Goal: Find specific page/section: Find specific page/section

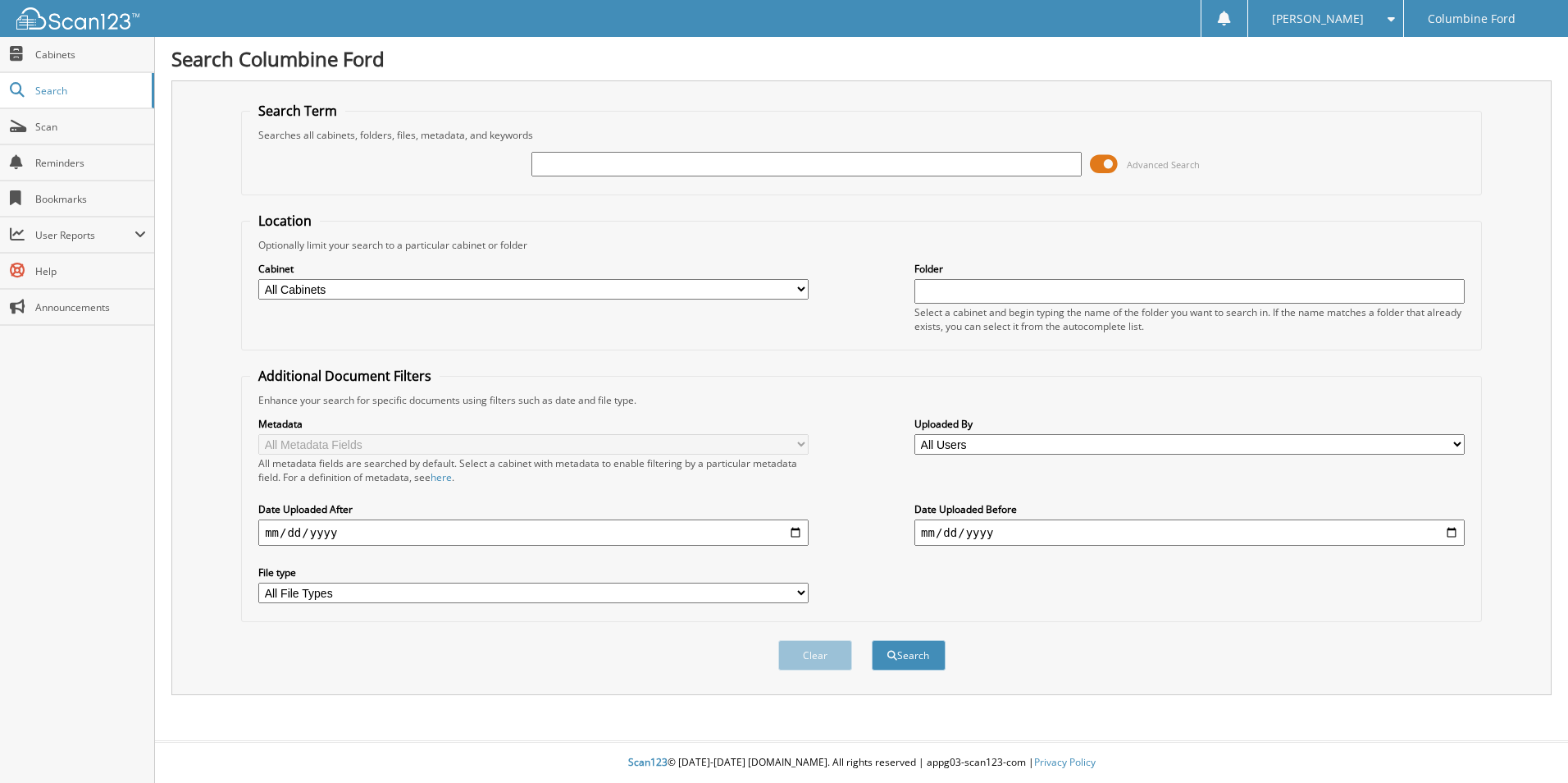
click at [1106, 159] on span at bounding box center [1103, 164] width 28 height 25
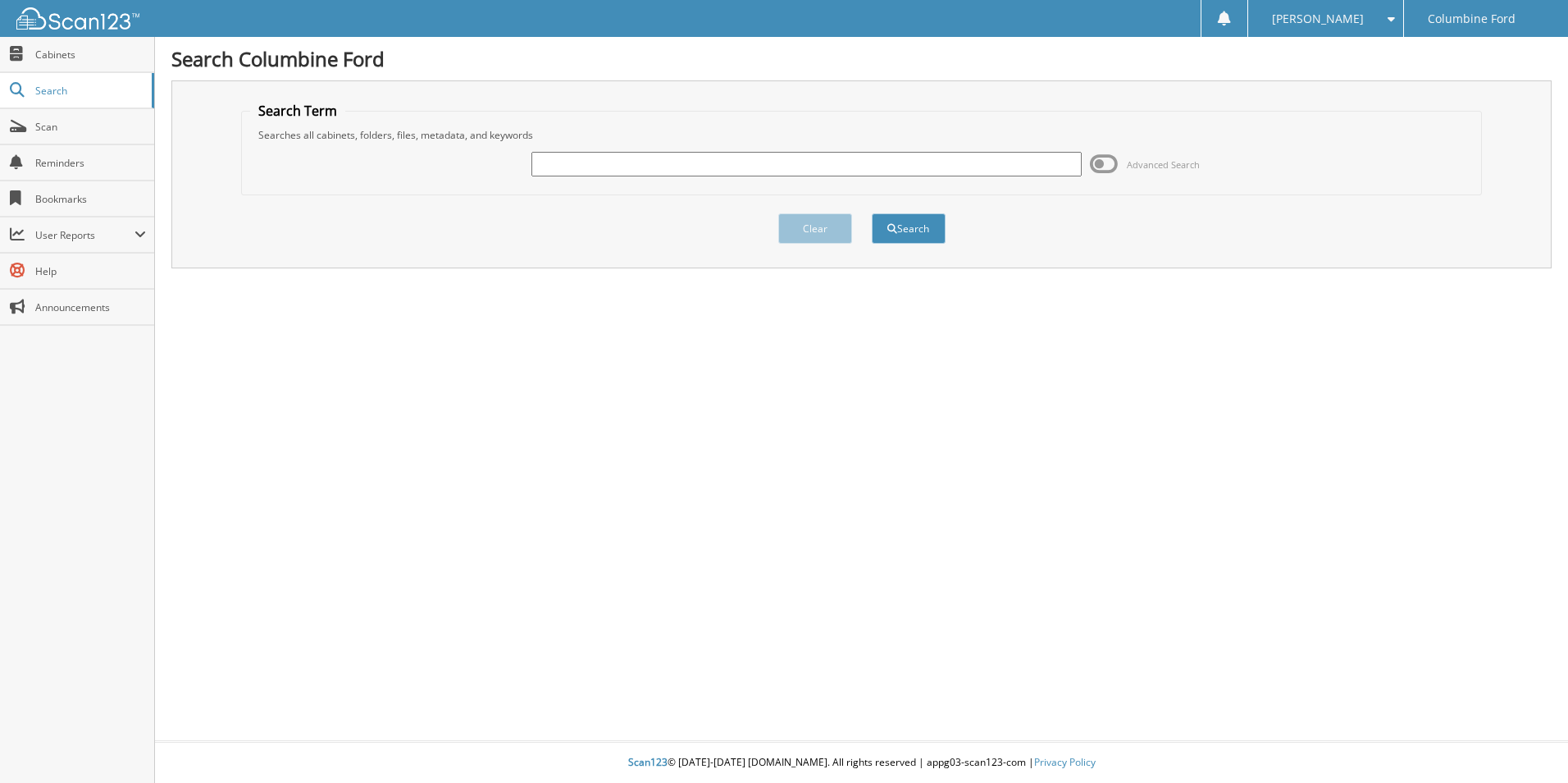
click at [836, 161] on input "text" at bounding box center [806, 164] width 550 height 25
type input "A22204"
click at [872, 213] on button "Search" at bounding box center [909, 229] width 74 height 30
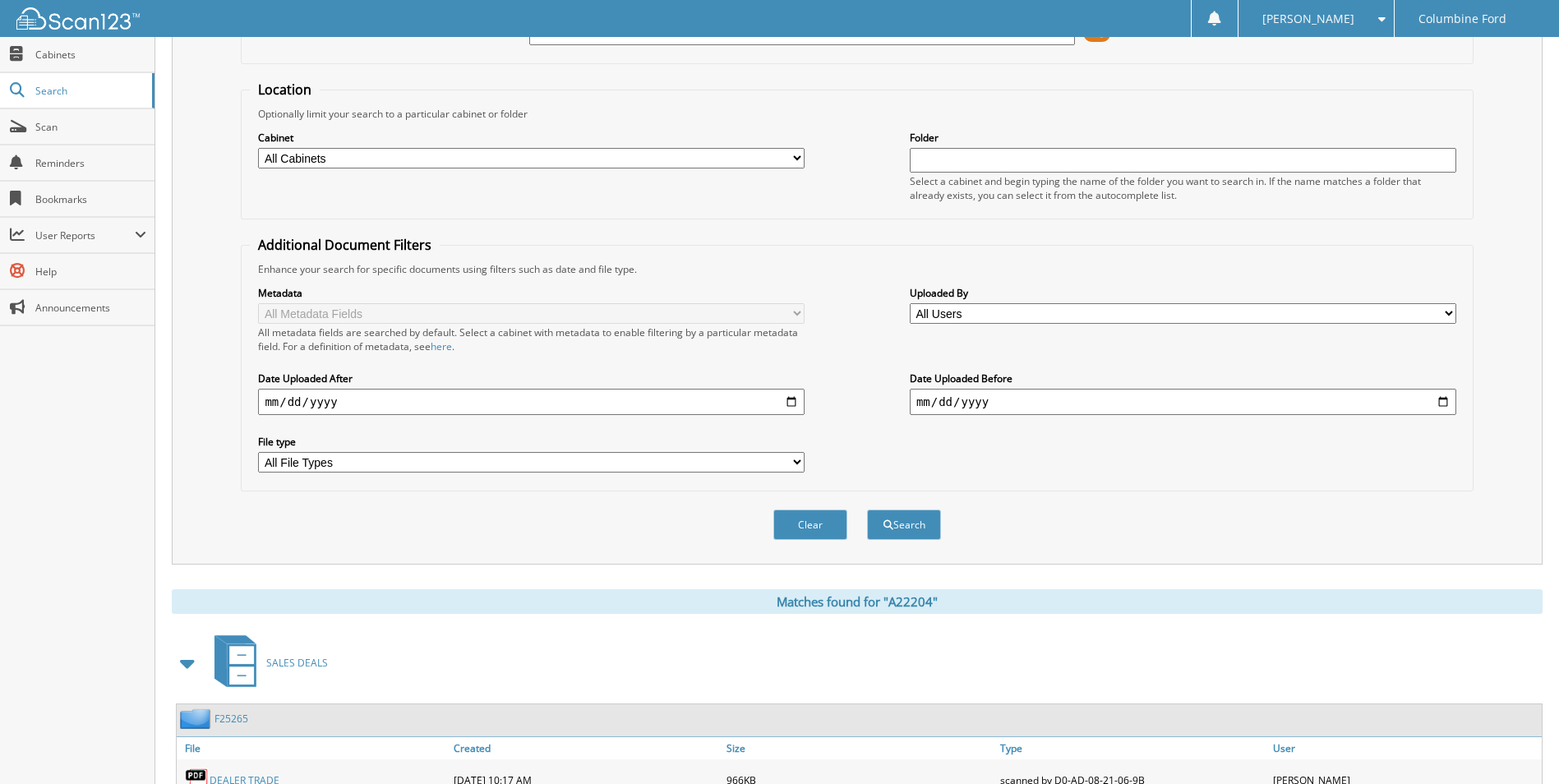
scroll to position [294, 0]
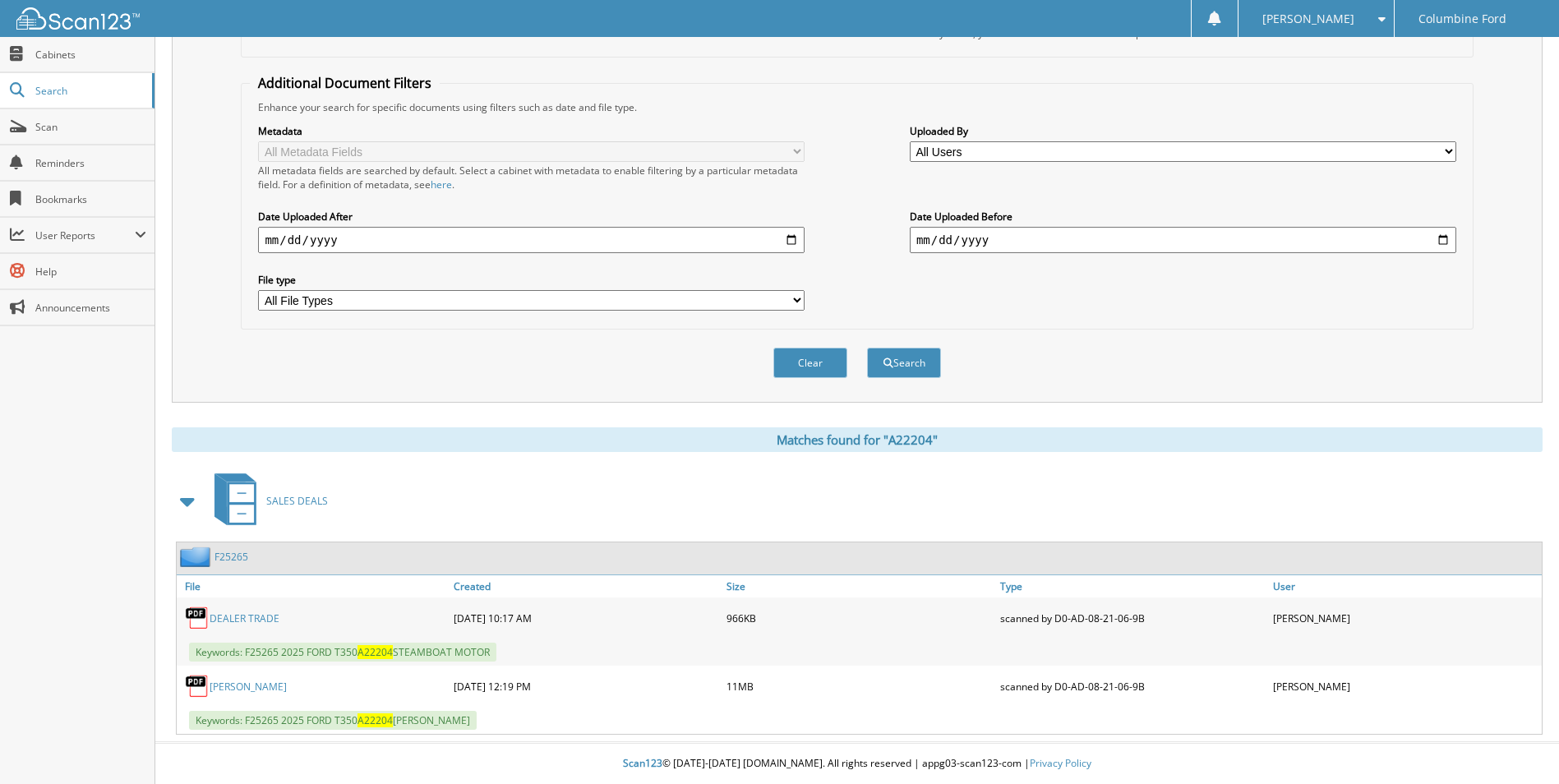
click at [285, 685] on link "[PERSON_NAME]" at bounding box center [248, 686] width 77 height 14
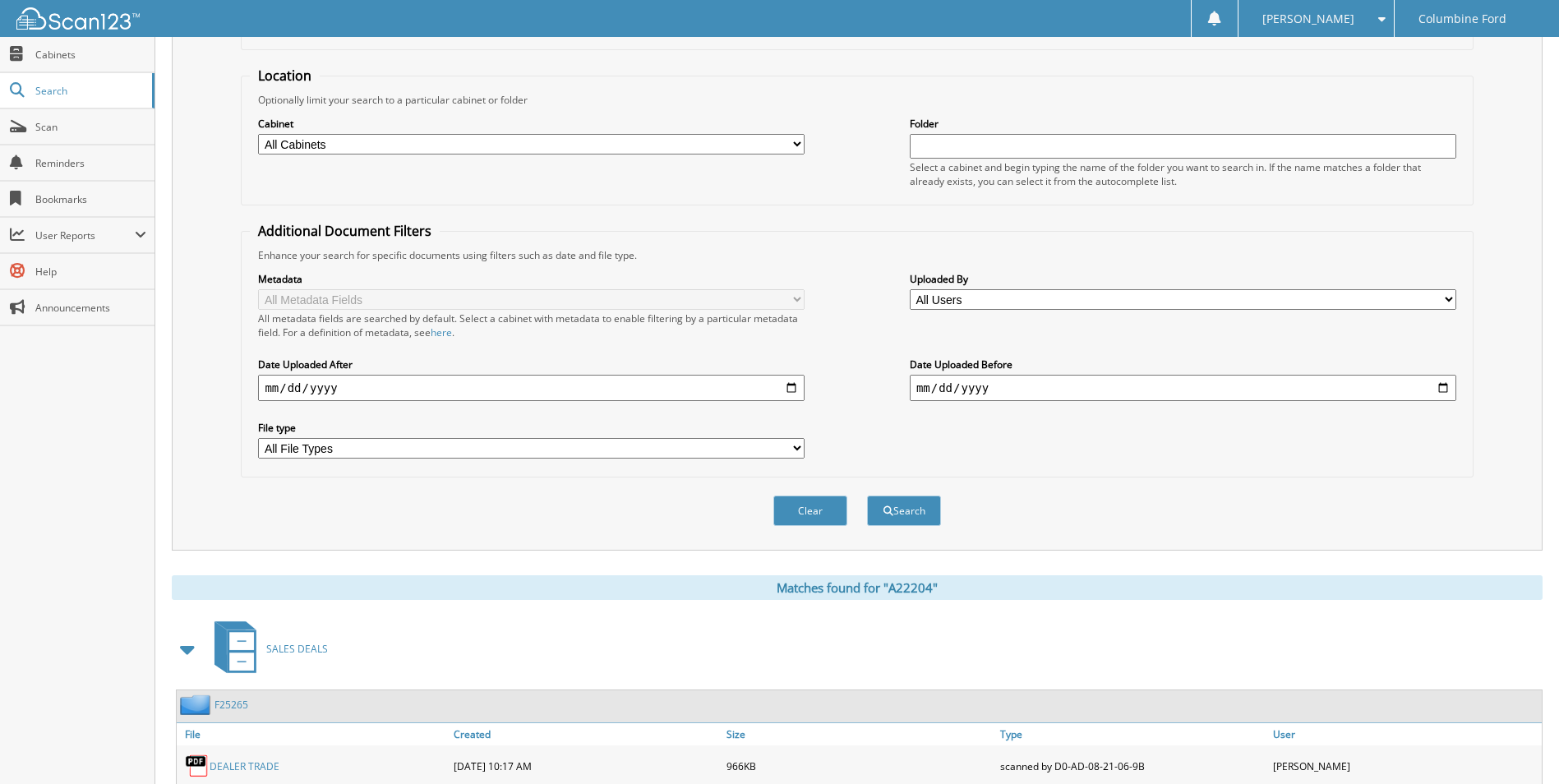
scroll to position [0, 0]
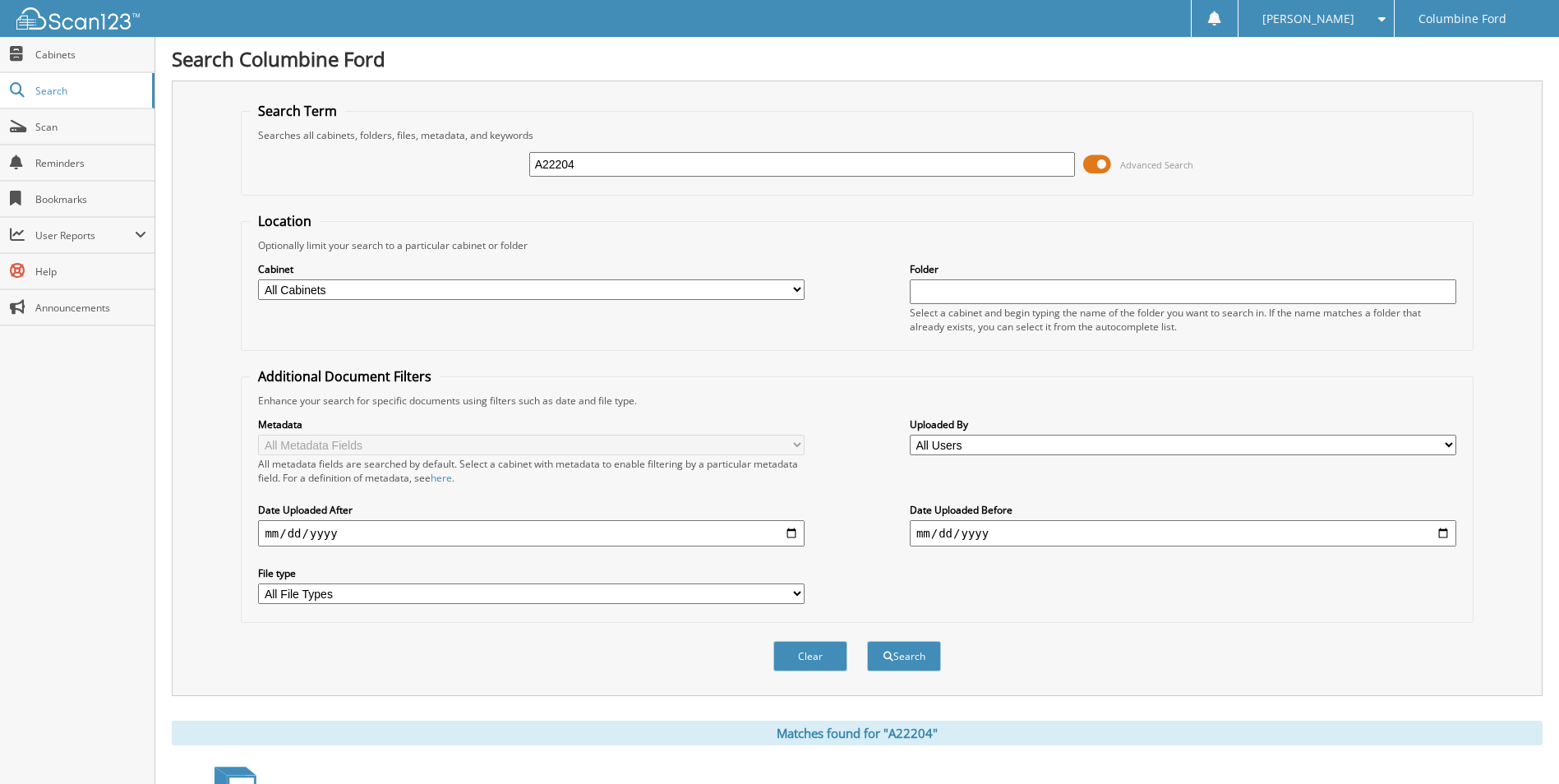
drag, startPoint x: 607, startPoint y: 163, endPoint x: 460, endPoint y: 157, distance: 147.1
click at [460, 157] on div "A22204 Advanced Search" at bounding box center [857, 164] width 1214 height 45
type input "A22263"
click at [867, 641] on button "Search" at bounding box center [904, 656] width 74 height 31
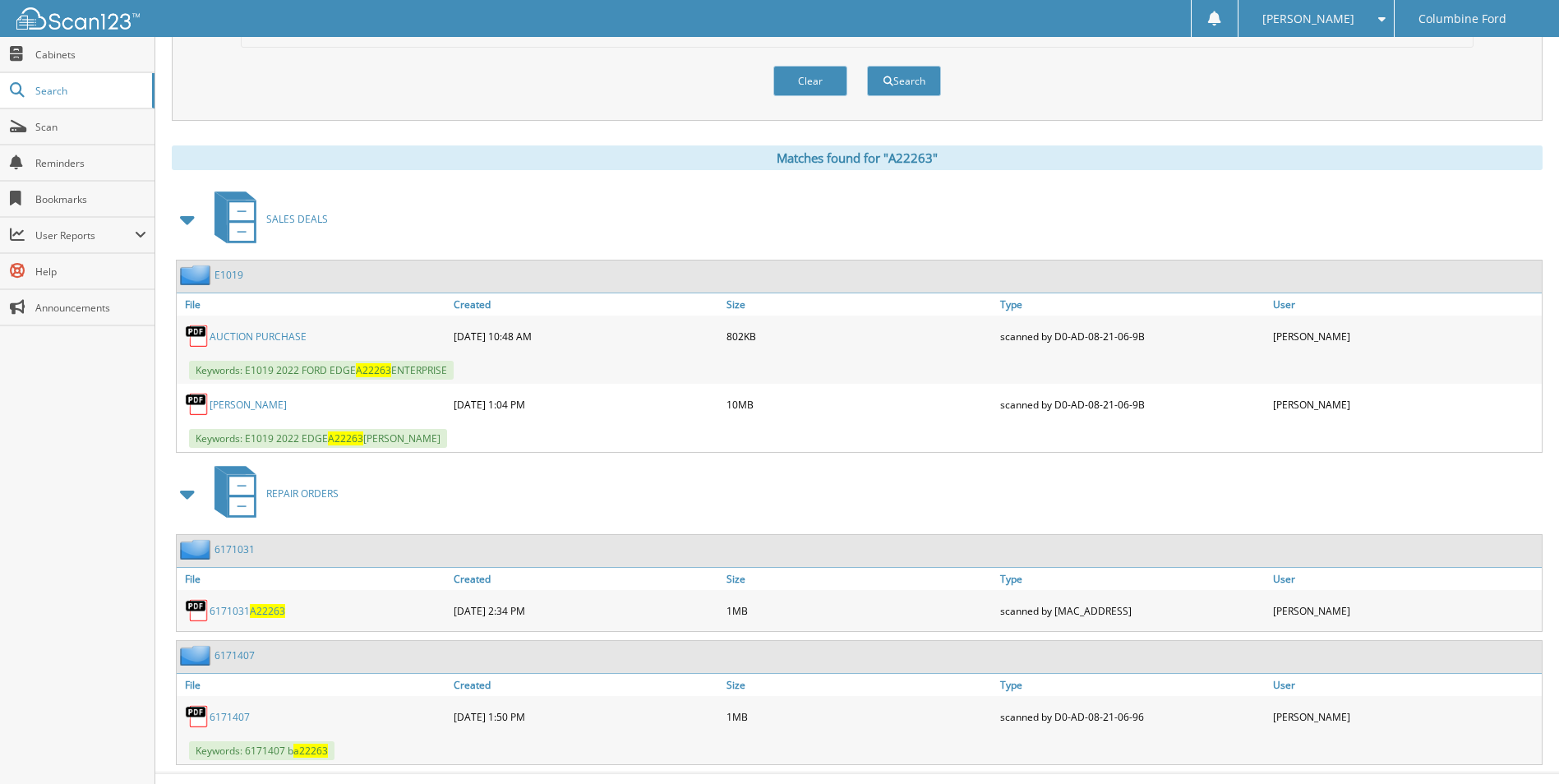
click at [248, 402] on link "[PERSON_NAME]" at bounding box center [248, 404] width 77 height 14
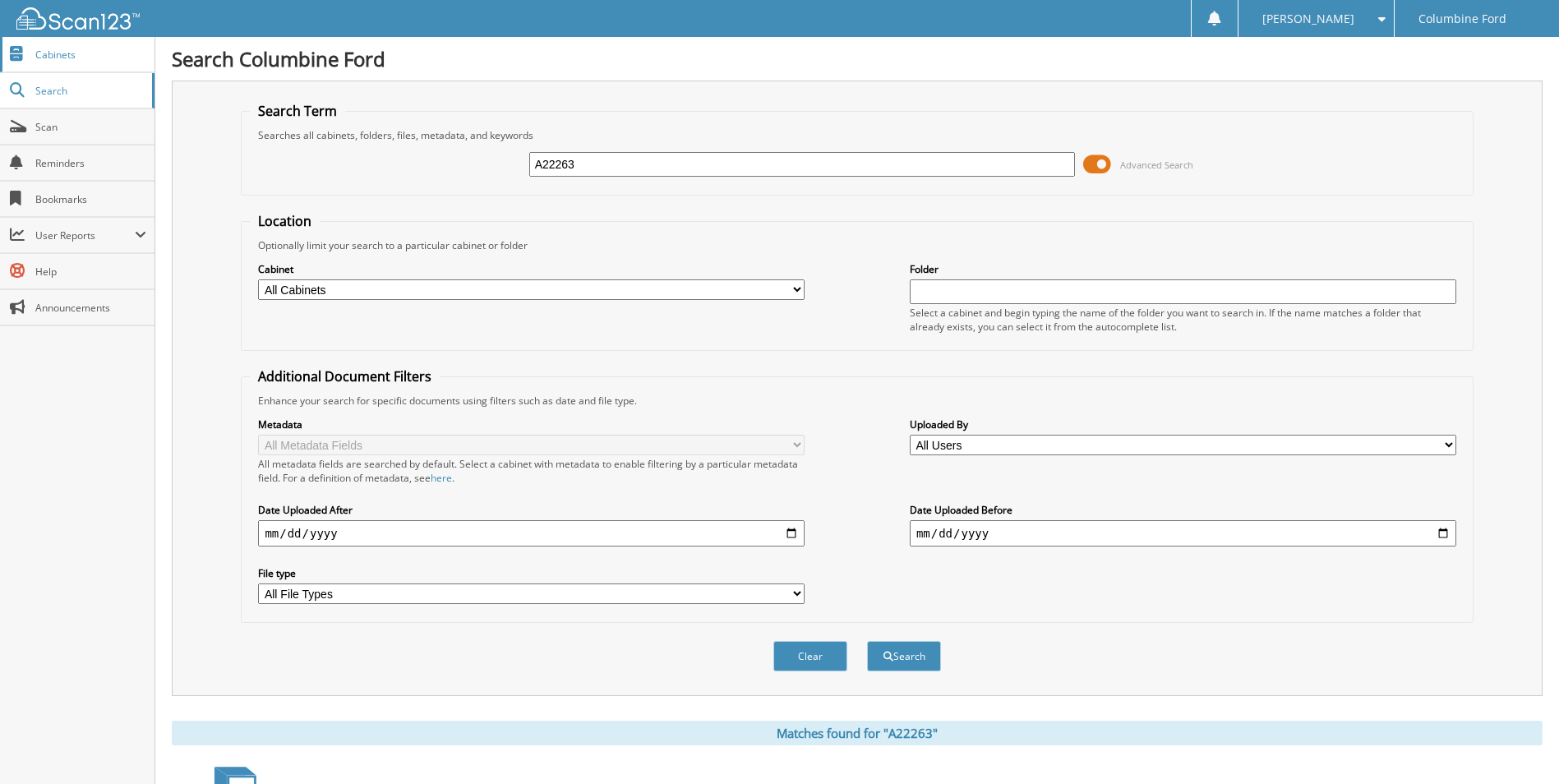
click at [85, 59] on span "Cabinets" at bounding box center [91, 54] width 111 height 14
